Goal: Information Seeking & Learning: Learn about a topic

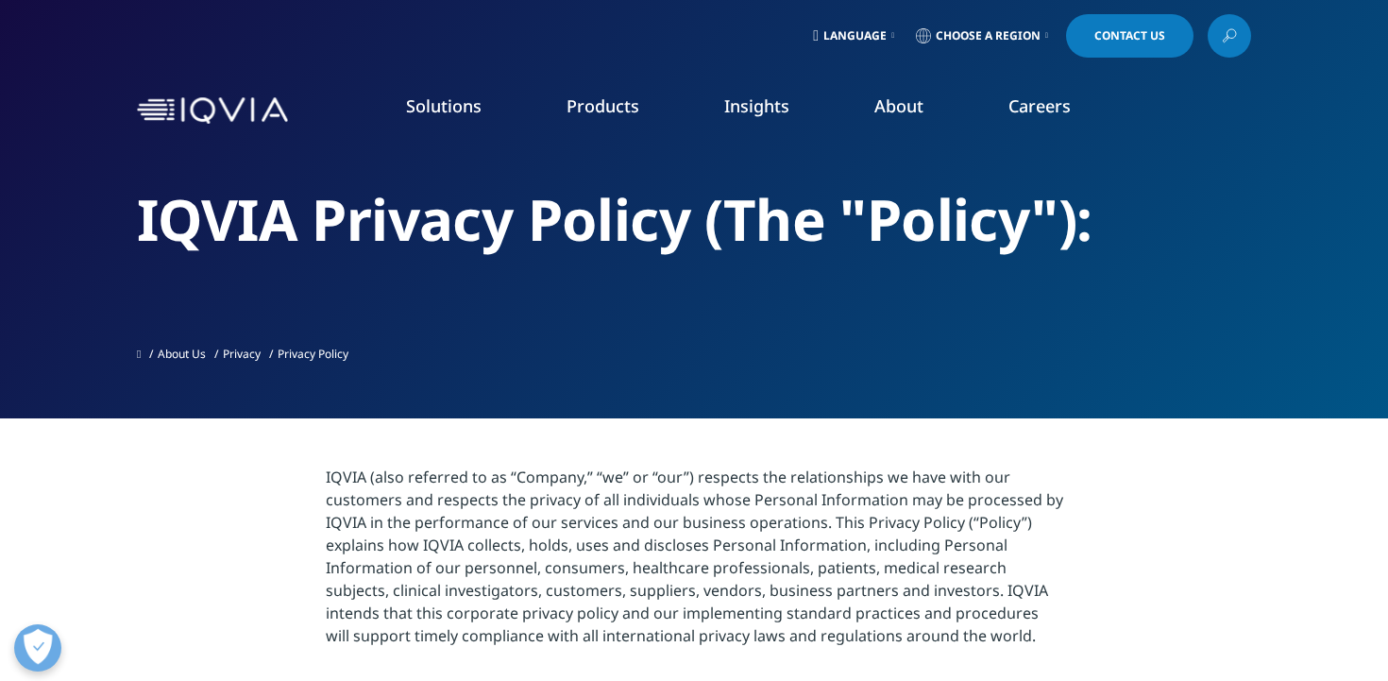
click at [954, 37] on span "Choose a Region" at bounding box center [987, 35] width 105 height 15
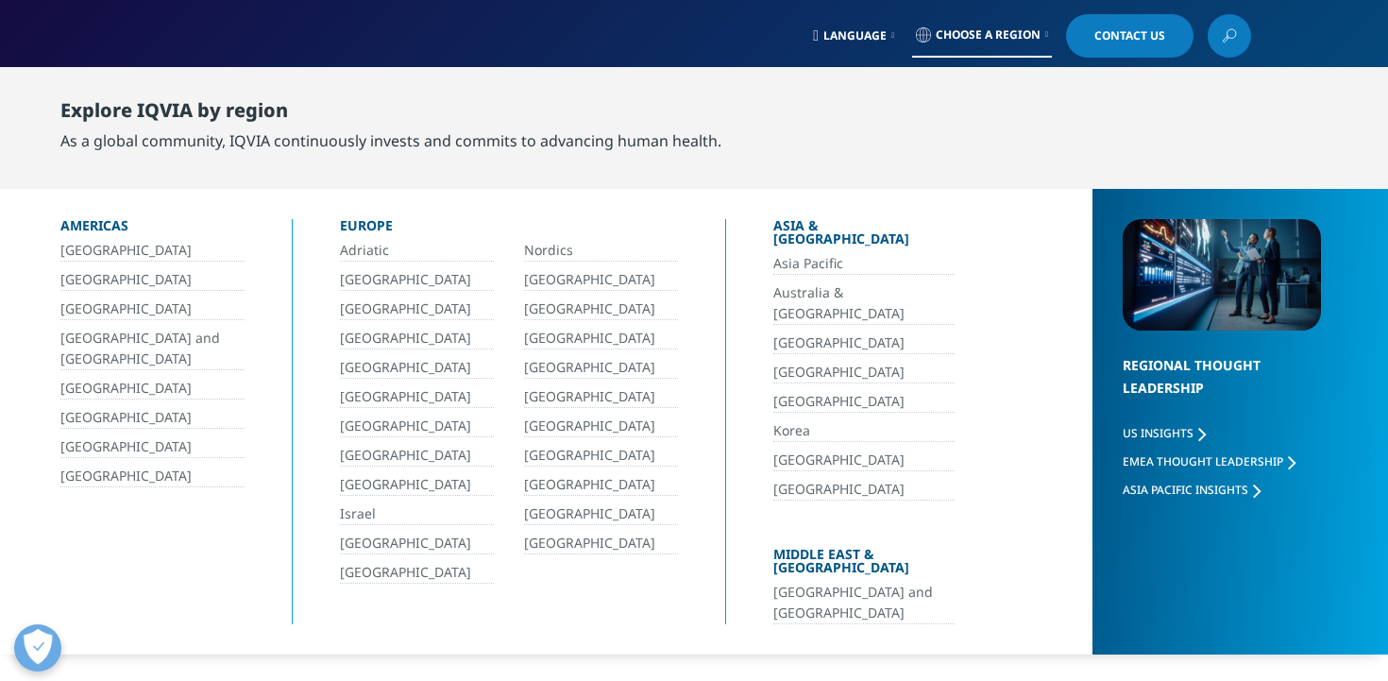
click at [383, 537] on link "[GEOGRAPHIC_DATA]" at bounding box center [417, 543] width 154 height 22
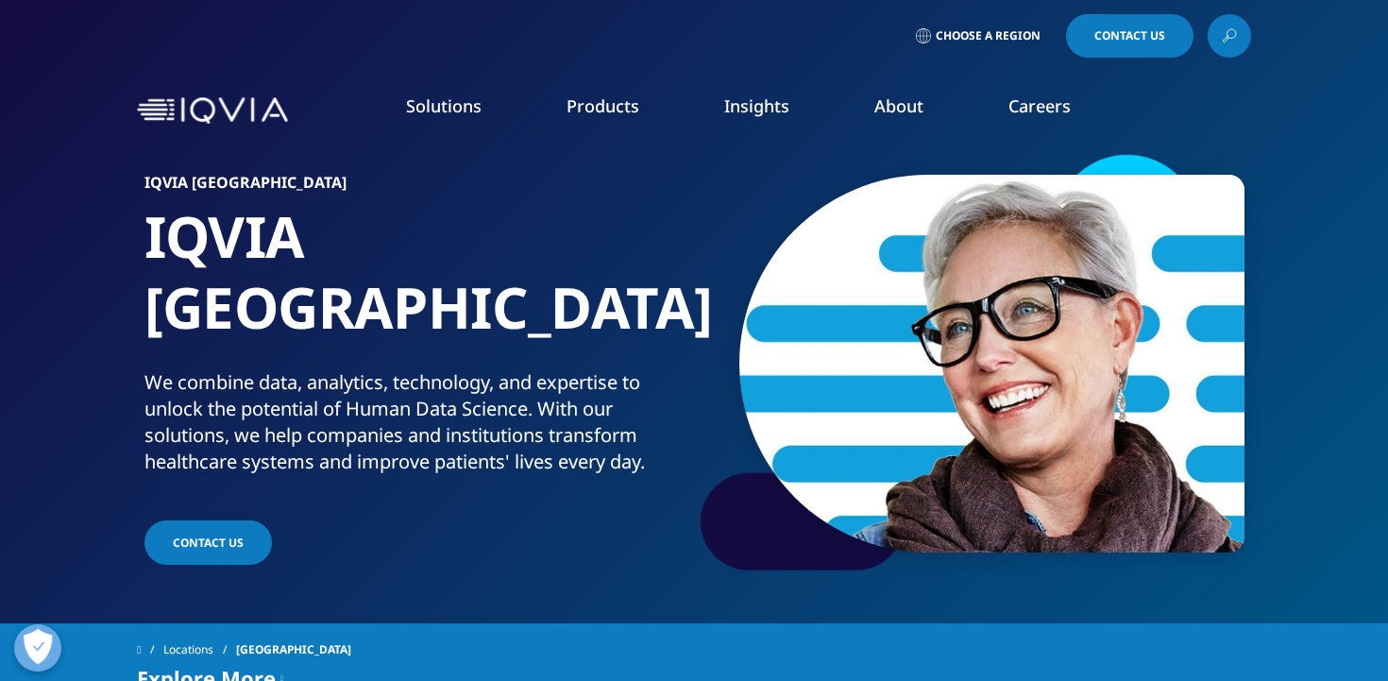
click at [396, 344] on link "Interns" at bounding box center [524, 341] width 312 height 21
